Goal: Find specific page/section: Find specific page/section

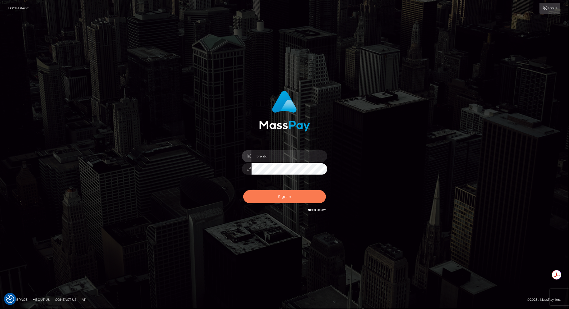
click at [282, 197] on button "Sign in" at bounding box center [284, 196] width 83 height 13
type input "brentg"
click at [277, 193] on button "Sign in" at bounding box center [284, 196] width 83 height 13
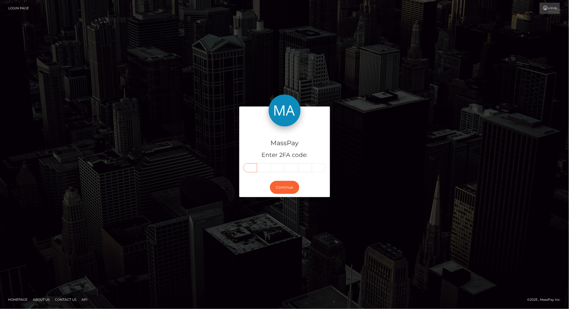
paste input "8"
type input "8"
type input "6"
type input "9"
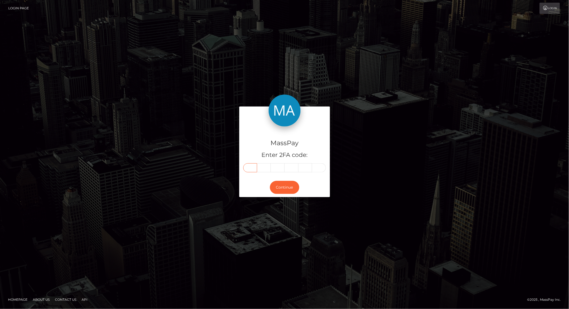
type input "0"
type input "7"
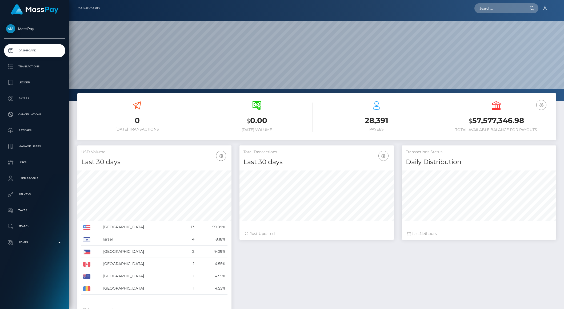
scroll to position [94, 154]
click at [22, 83] on p "Ledger" at bounding box center [34, 83] width 57 height 8
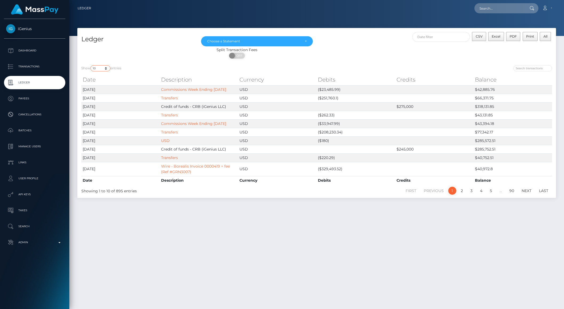
click at [105, 69] on select "10 25 50 100 250" at bounding box center [100, 68] width 20 height 6
select select "50"
click at [91, 65] on select "10 25 50 100 250" at bounding box center [100, 68] width 20 height 6
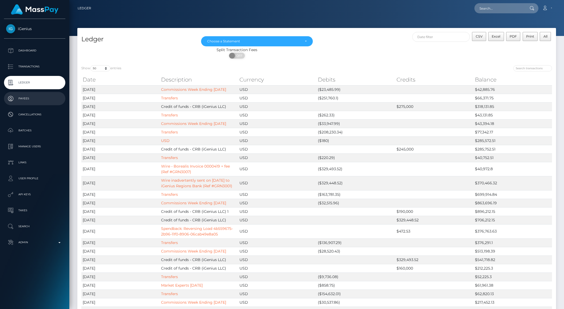
scroll to position [287, 0]
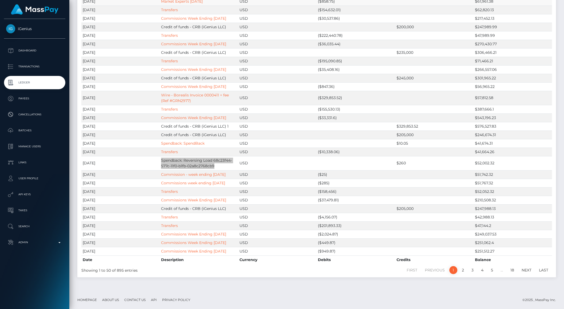
drag, startPoint x: 207, startPoint y: 159, endPoint x: 138, endPoint y: 2, distance: 171.9
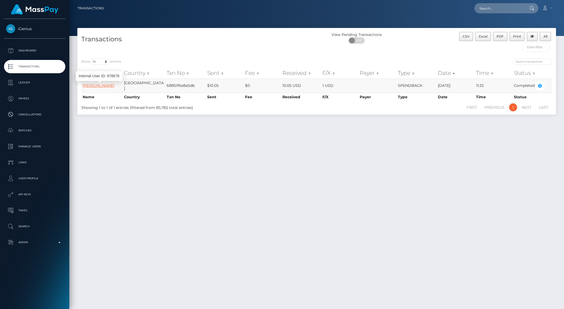
click at [95, 86] on link "[PERSON_NAME]" at bounding box center [99, 85] width 32 height 5
click at [91, 86] on link "شهد الحربي" at bounding box center [92, 85] width 19 height 5
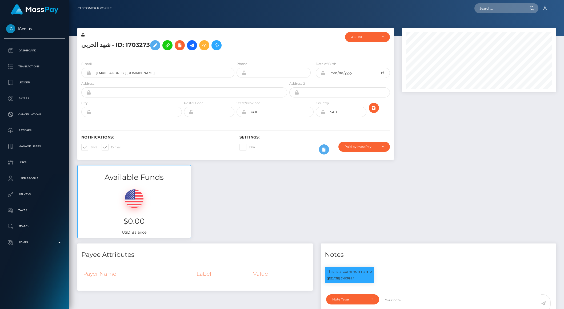
scroll to position [134, 0]
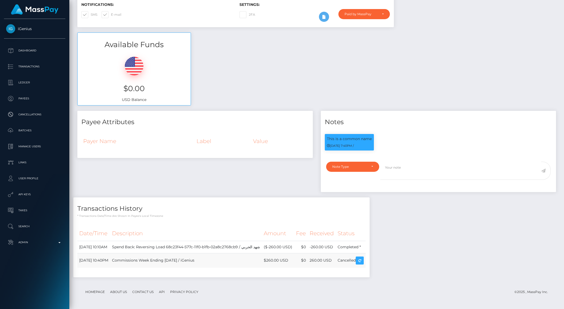
drag, startPoint x: 122, startPoint y: 259, endPoint x: 192, endPoint y: 261, distance: 70.4
click at [192, 261] on td "Commissions Week Ending [DATE] / iGenius" at bounding box center [186, 260] width 152 height 15
copy td "Commissions Week Ending [DATE]"
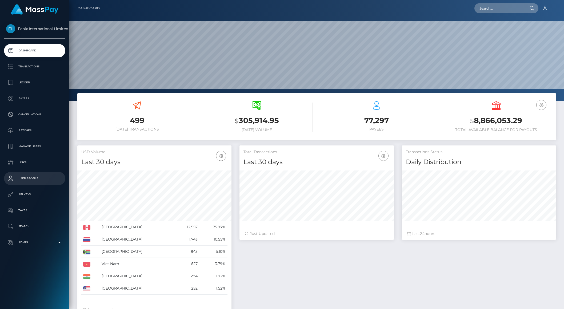
scroll to position [94, 154]
click at [32, 127] on p "Batches" at bounding box center [34, 131] width 57 height 8
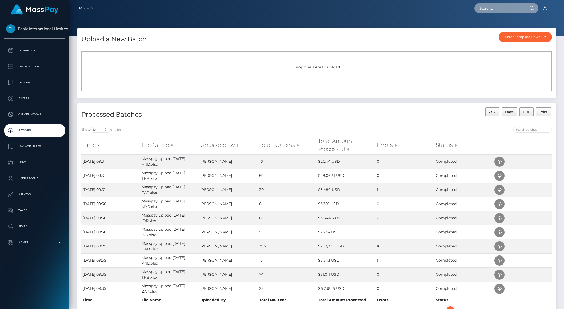
click at [498, 6] on input "text" at bounding box center [499, 8] width 50 height 10
paste input "poact_eSvLf84dQd3r"
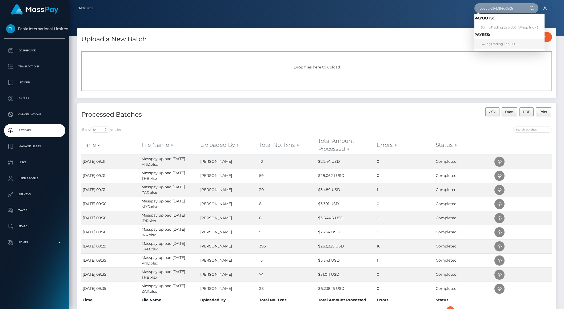
type input "poact_eSvLf84dQd3r"
click at [503, 45] on link "SwingTrading Lab LLC" at bounding box center [509, 44] width 70 height 10
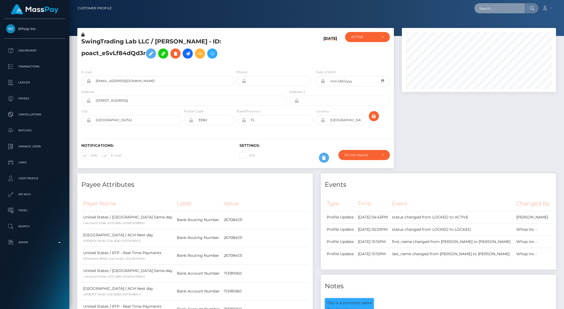
click at [491, 10] on input "text" at bounding box center [499, 8] width 50 height 10
paste input "pout_5whnCSOp6kXYy"
type input "pout_5whnCSOp6kXYy"
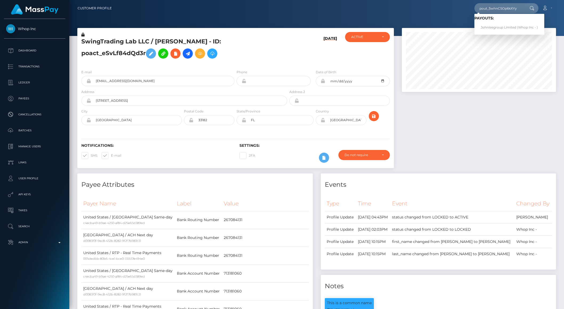
scroll to position [0, 0]
click at [504, 28] on link "Johnleegroup Limited (Whop Inc - )" at bounding box center [509, 28] width 70 height 10
click at [504, 28] on div at bounding box center [479, 60] width 154 height 64
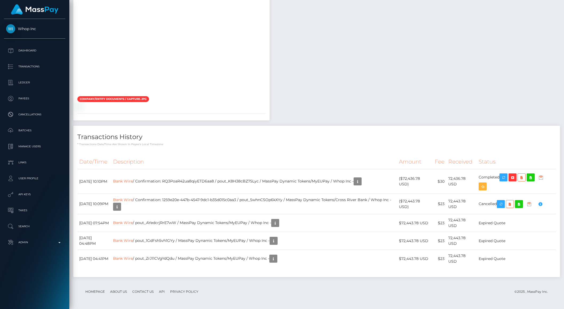
scroll to position [1000, 0]
